Goal: Navigation & Orientation: Understand site structure

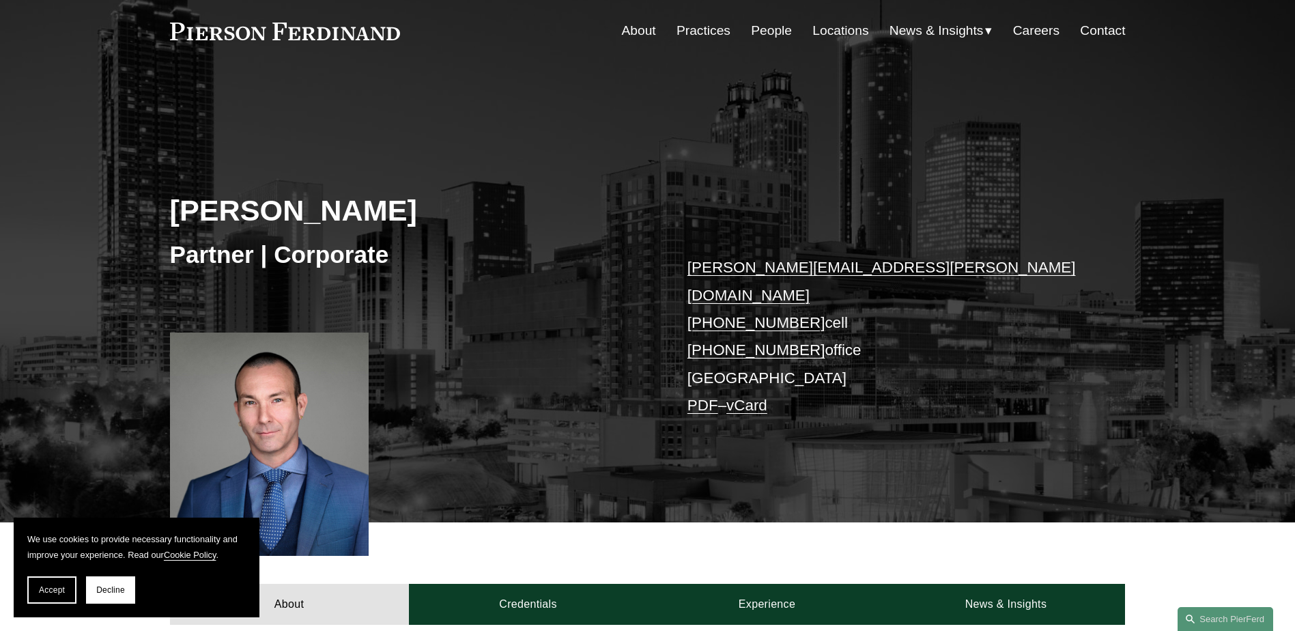
scroll to position [29, 0]
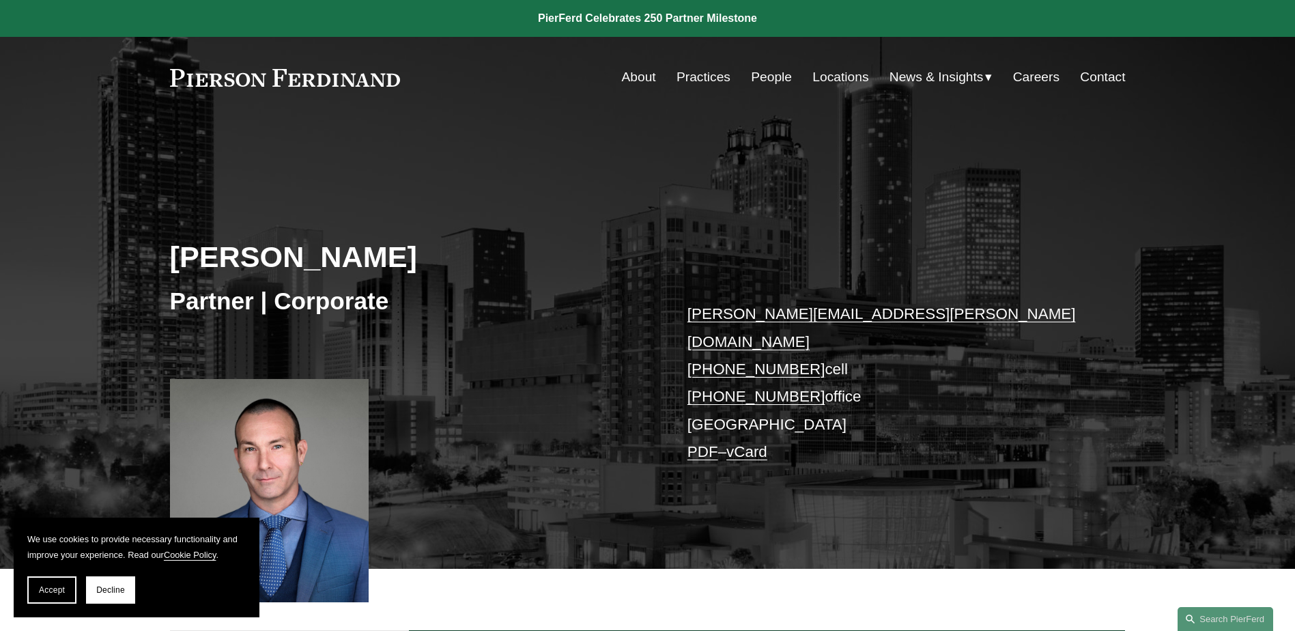
click at [622, 76] on link "About" at bounding box center [639, 77] width 34 height 26
